Goal: Use online tool/utility: Use online tool/utility

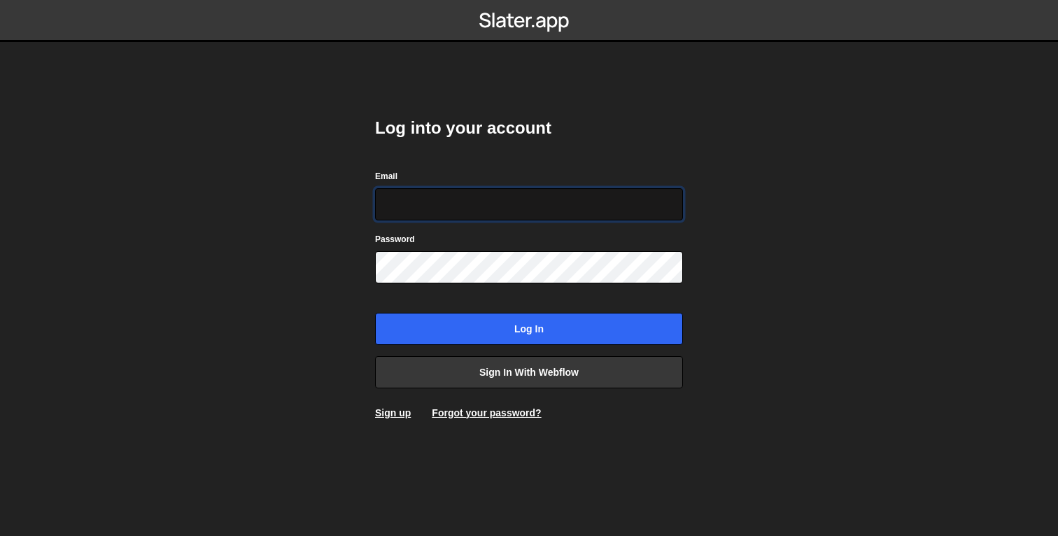
type input "[EMAIL_ADDRESS][DOMAIN_NAME]"
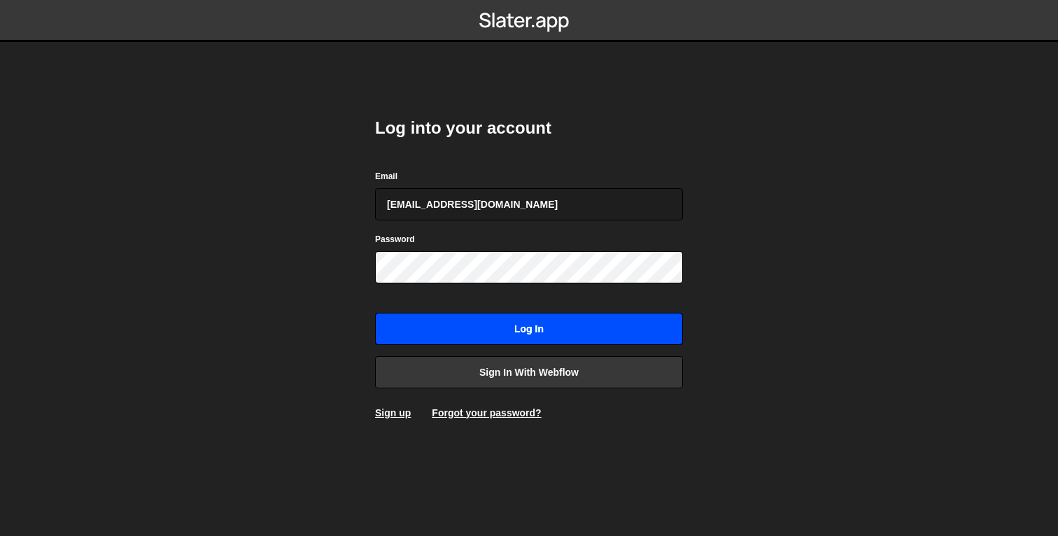
click at [553, 313] on input "Log in" at bounding box center [529, 329] width 308 height 32
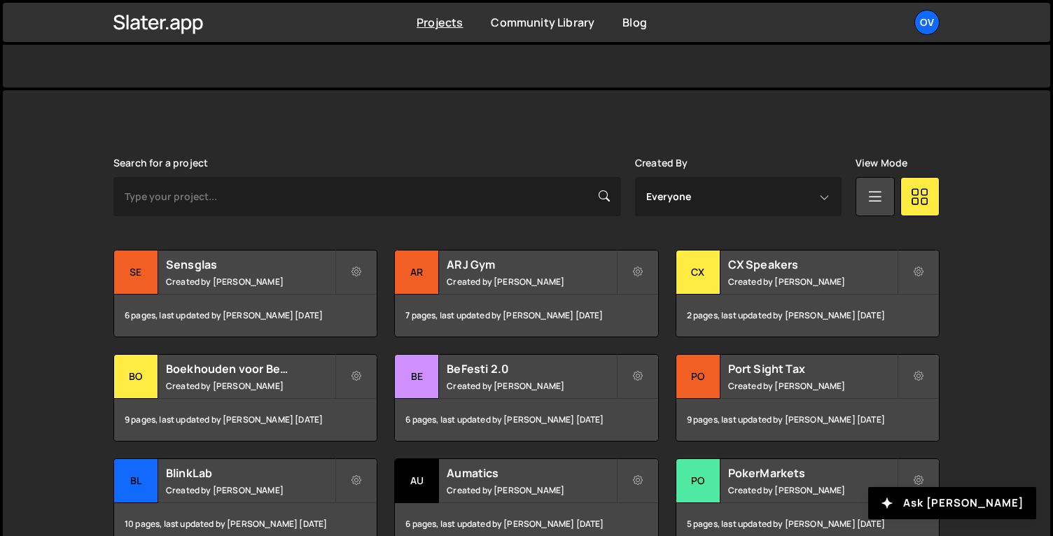
scroll to position [491, 0]
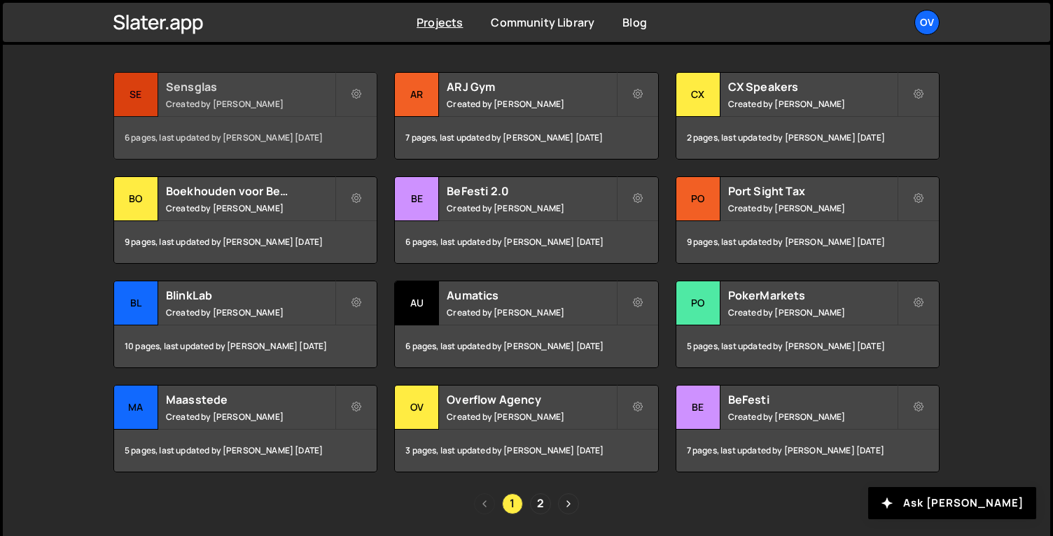
click at [247, 107] on small "Created by Jort Steinebach" at bounding box center [250, 104] width 169 height 12
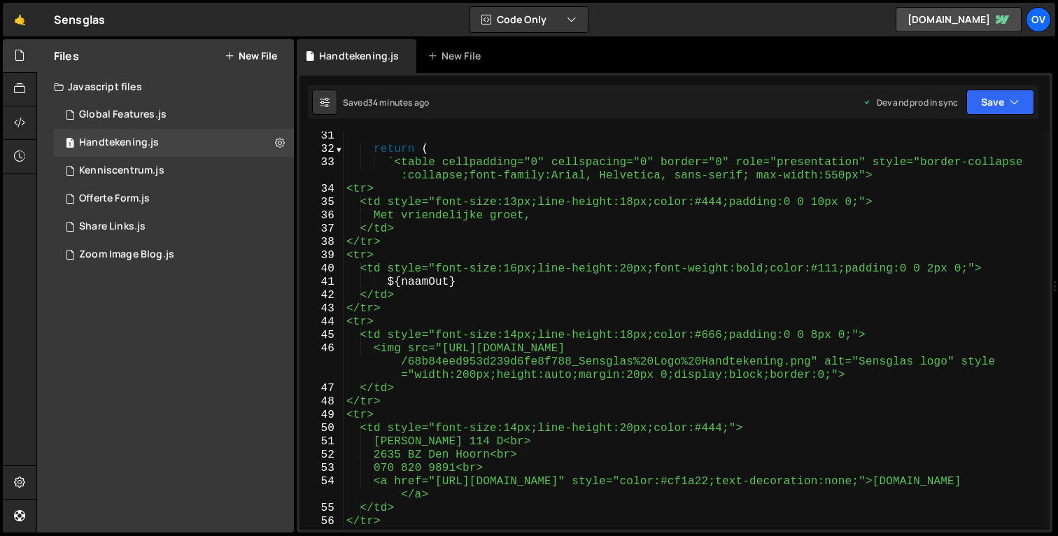
scroll to position [488, 0]
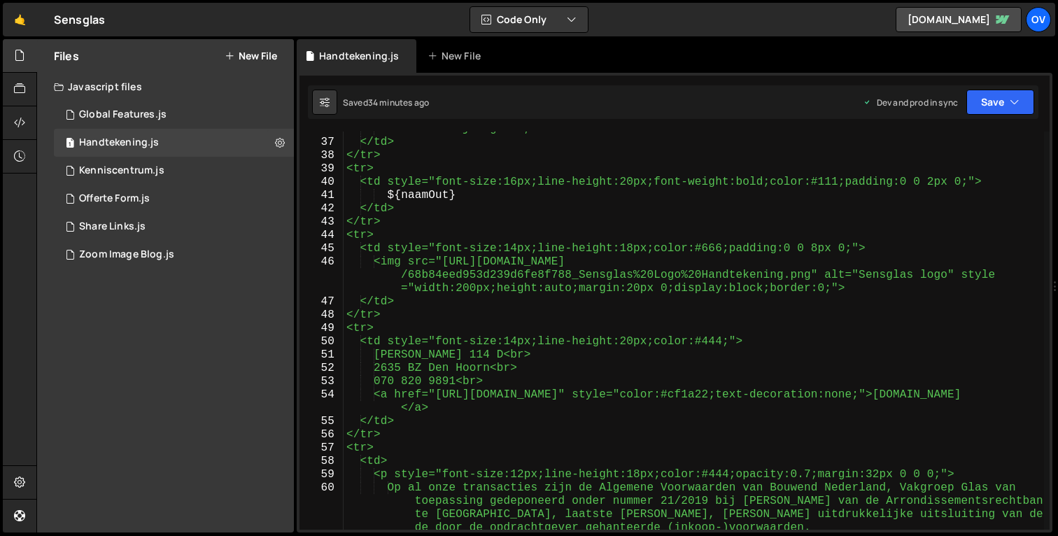
click at [985, 188] on div "Met vriendelijke groet, </td> </tr> <tr> <td style="font-size:16px;line-height:…" at bounding box center [694, 354] width 701 height 465
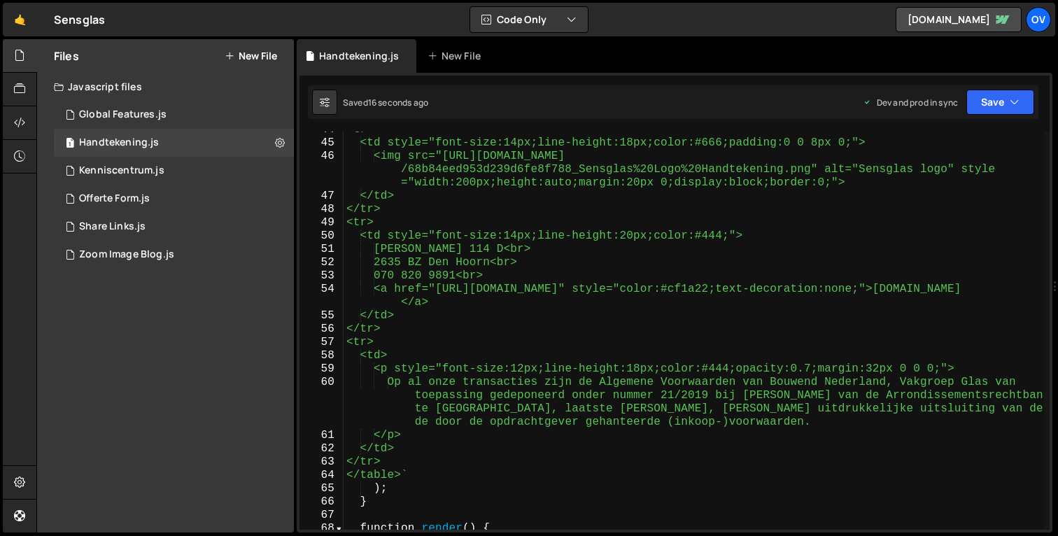
scroll to position [607, 0]
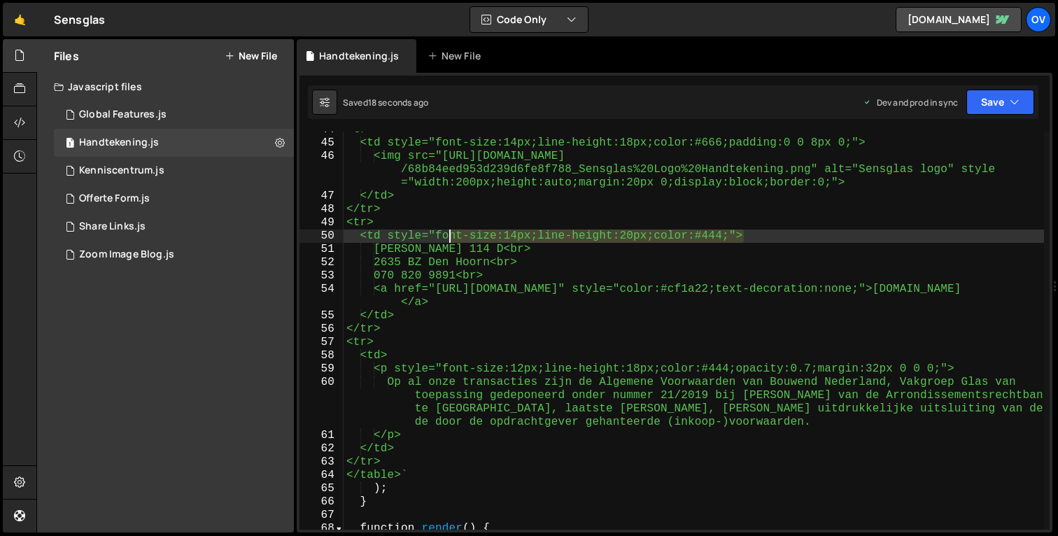
drag, startPoint x: 744, startPoint y: 237, endPoint x: 451, endPoint y: 234, distance: 293.2
click at [451, 234] on div "<tr> <td style="font-size:14px;line-height:18px;color:#666;padding:0 0 8px 0;">…" at bounding box center [694, 335] width 701 height 425
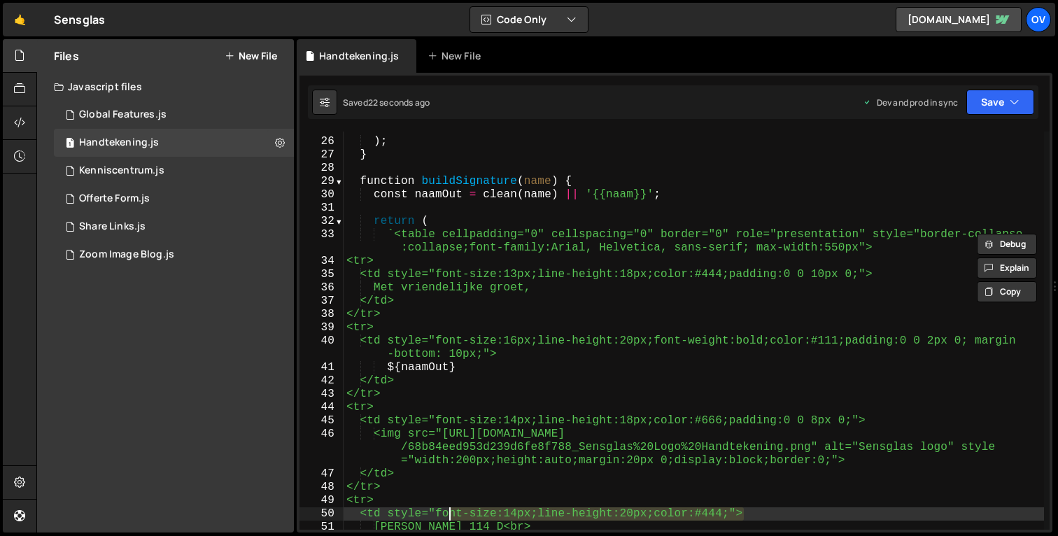
scroll to position [334, 0]
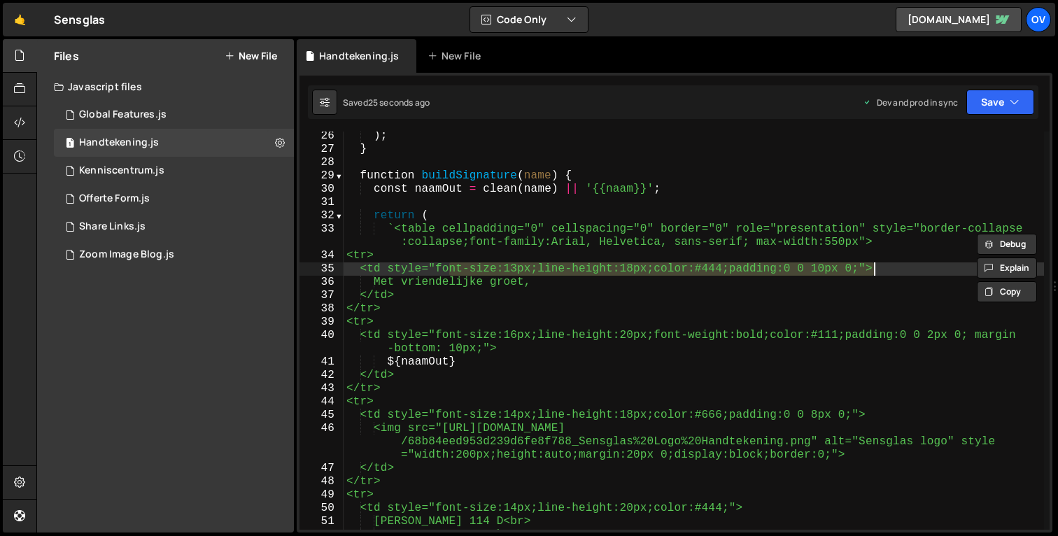
drag, startPoint x: 451, startPoint y: 272, endPoint x: 874, endPoint y: 270, distance: 423.4
click at [874, 270] on div ") ; } function buildSignature ( name ) { const naamOut = clean ( name ) || '{{n…" at bounding box center [694, 341] width 701 height 425
paste textarea "4px;line-height:20px;color:#444"
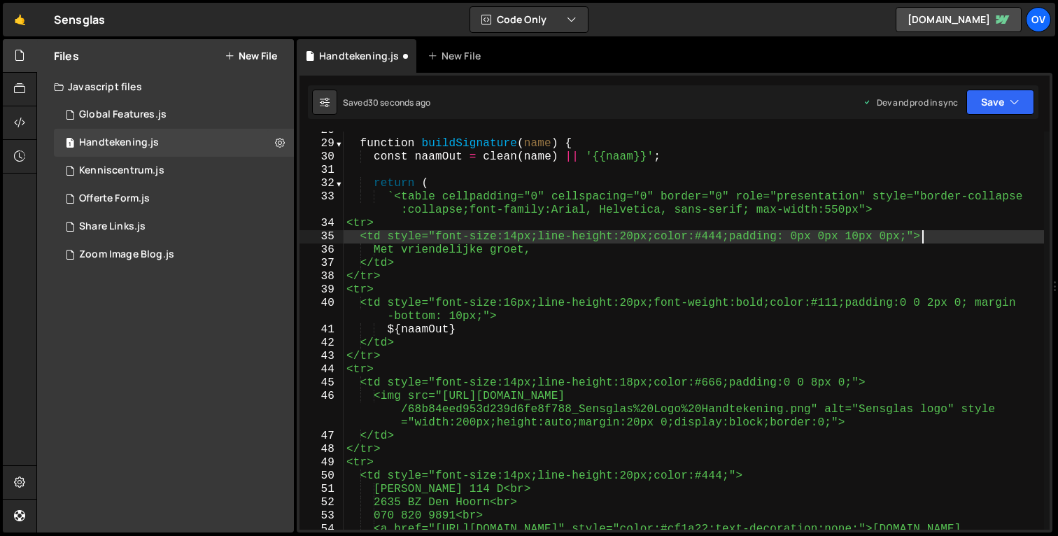
scroll to position [367, 0]
click at [992, 307] on div "function buildSignature ( name ) { const naamOut = clean ( name ) || '{{naam}}'…" at bounding box center [694, 343] width 701 height 438
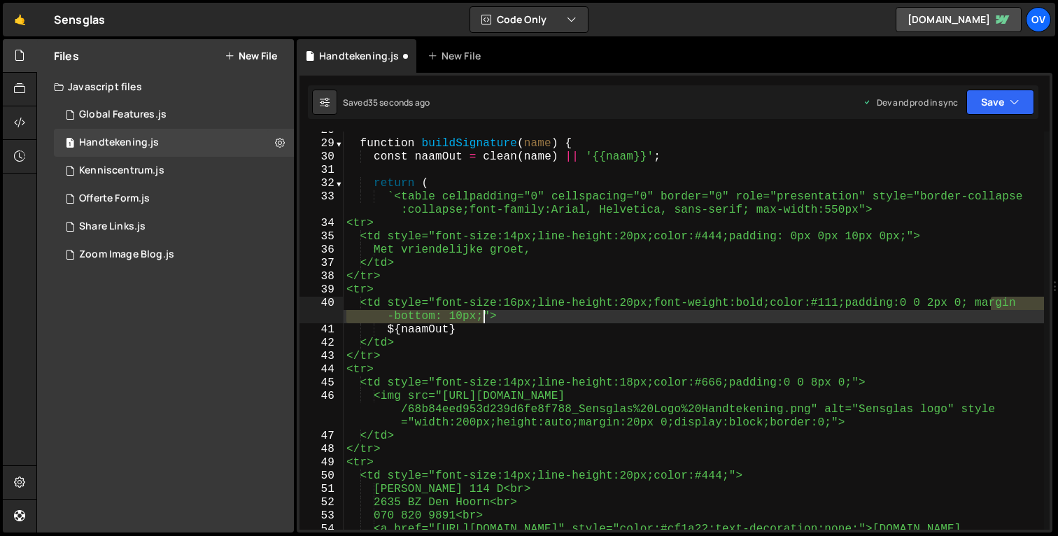
click at [484, 323] on div "function buildSignature ( name ) { const naamOut = clean ( name ) || '{{naam}}'…" at bounding box center [694, 343] width 701 height 438
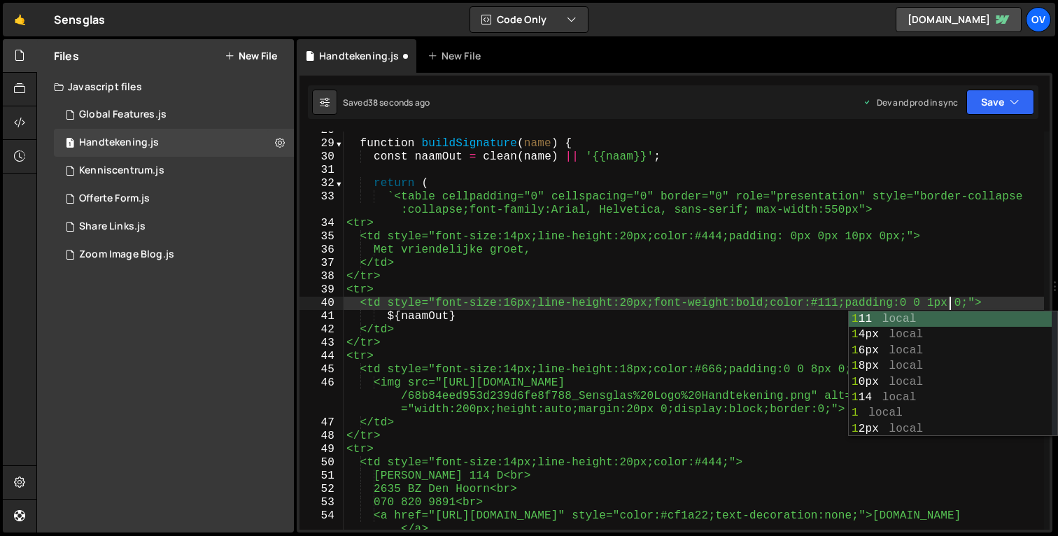
scroll to position [0, 37]
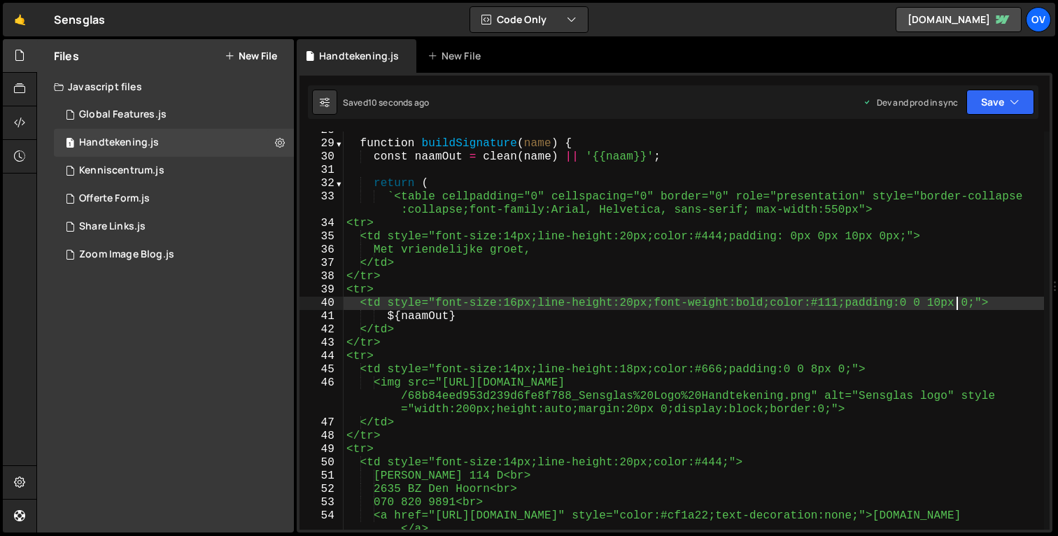
click at [533, 300] on div "function buildSignature ( name ) { const naamOut = clean ( name ) || '{{naam}}'…" at bounding box center [694, 343] width 701 height 438
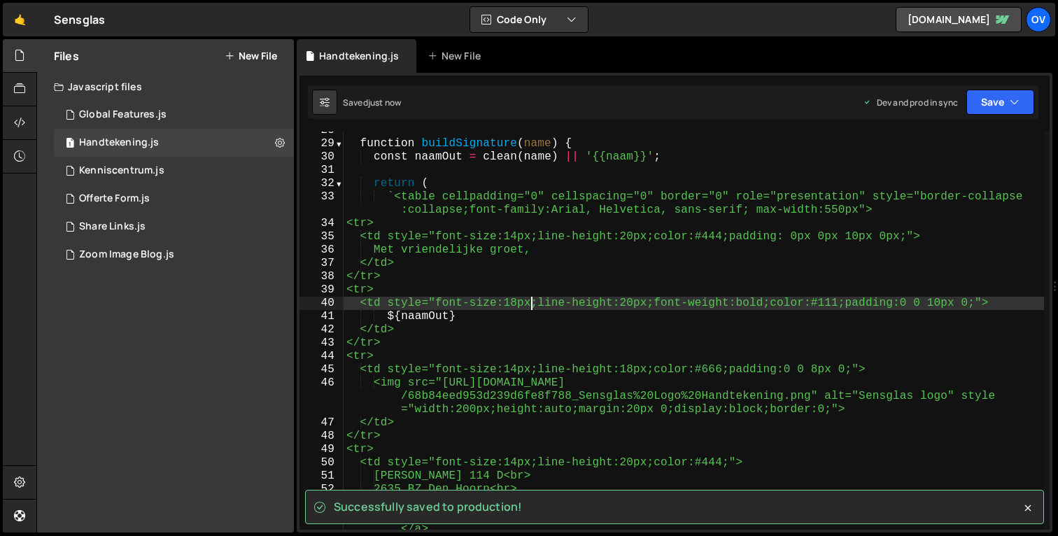
type textarea "<td style="font-size:18px;line-height:20px;font-weight:bold;color:#111;padding:…"
